Goal: Find contact information: Find contact information

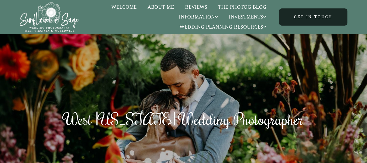
click at [319, 14] on link "Get in touch" at bounding box center [313, 16] width 68 height 17
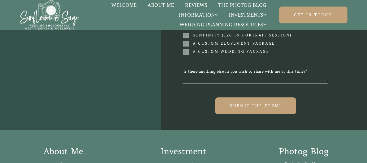
scroll to position [372, 0]
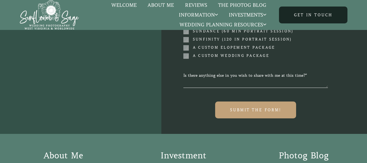
click at [299, 15] on span "Get in touch" at bounding box center [313, 14] width 38 height 5
